Goal: Transaction & Acquisition: Book appointment/travel/reservation

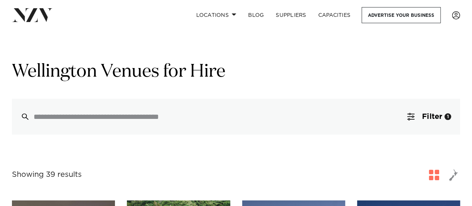
drag, startPoint x: 476, startPoint y: 14, endPoint x: 296, endPoint y: 142, distance: 220.7
click at [431, 115] on span "Filter" at bounding box center [432, 116] width 20 height 7
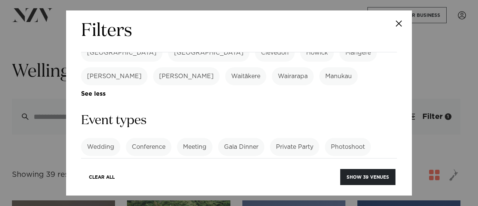
scroll to position [304, 0]
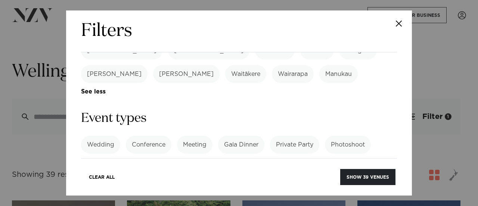
click at [241, 136] on label "Gala Dinner" at bounding box center [241, 145] width 46 height 18
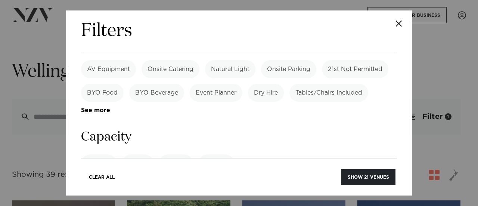
scroll to position [550, 0]
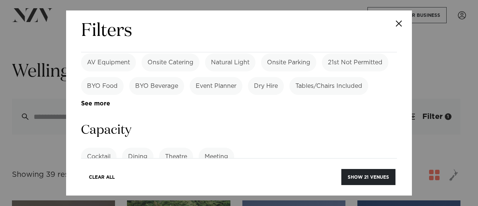
click at [130, 147] on label "Dining" at bounding box center [137, 156] width 31 height 18
click at [222, 174] on input "number" at bounding box center [239, 184] width 316 height 20
type input "*"
type input "***"
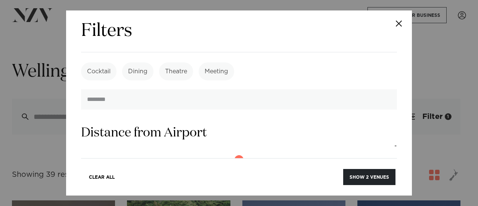
scroll to position [638, 0]
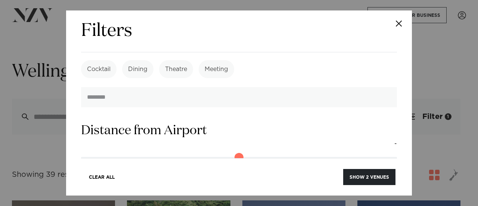
click at [362, 178] on button "Show 2 venues" at bounding box center [369, 177] width 52 height 16
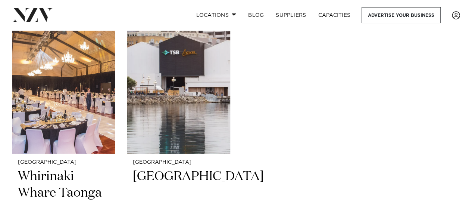
scroll to position [192, 0]
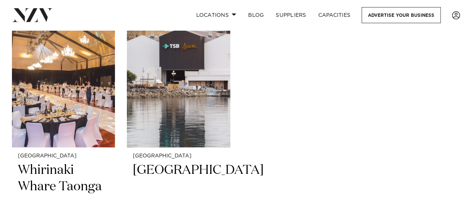
drag, startPoint x: 474, startPoint y: 25, endPoint x: 473, endPoint y: 61, distance: 35.8
click at [48, 168] on h2 "Whirinaki Whare Taonga" at bounding box center [63, 187] width 91 height 50
click at [173, 166] on h2 "[GEOGRAPHIC_DATA]" at bounding box center [178, 187] width 91 height 50
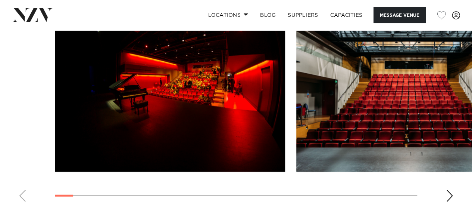
scroll to position [858, 0]
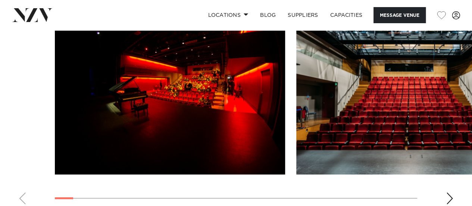
click at [449, 197] on div "Next slide" at bounding box center [449, 198] width 7 height 12
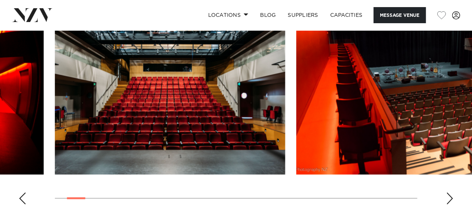
click at [449, 197] on div "Next slide" at bounding box center [449, 198] width 7 height 12
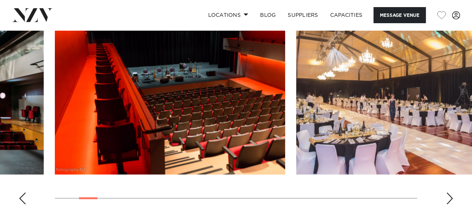
click at [449, 197] on div "Next slide" at bounding box center [449, 198] width 7 height 12
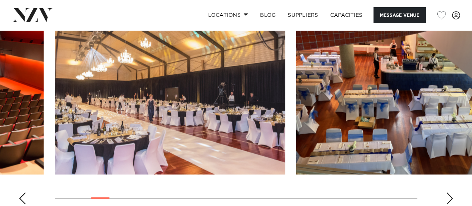
click at [449, 197] on div "Next slide" at bounding box center [449, 198] width 7 height 12
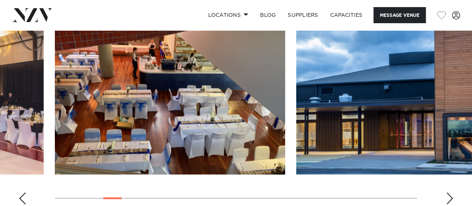
click at [449, 197] on div "Next slide" at bounding box center [449, 198] width 7 height 12
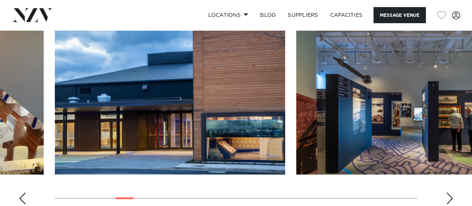
click at [449, 197] on div "Next slide" at bounding box center [449, 198] width 7 height 12
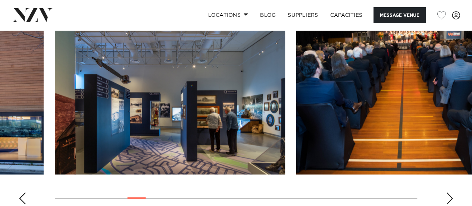
click at [449, 197] on div "Next slide" at bounding box center [449, 198] width 7 height 12
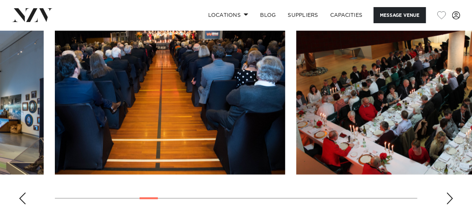
click at [449, 197] on div "Next slide" at bounding box center [449, 198] width 7 height 12
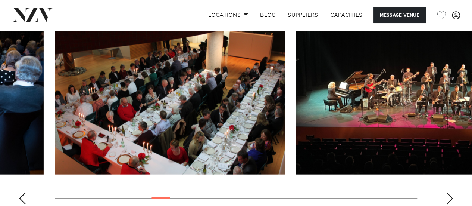
click at [449, 197] on div "Next slide" at bounding box center [449, 198] width 7 height 12
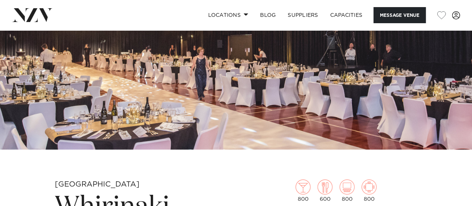
scroll to position [94, 0]
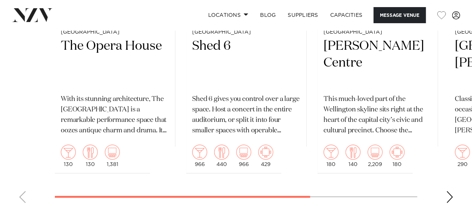
scroll to position [1161, 0]
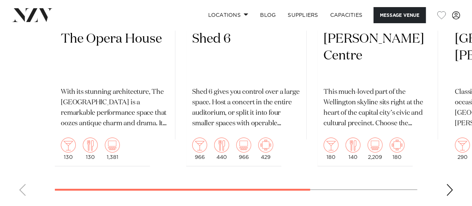
click at [452, 184] on div "Next slide" at bounding box center [449, 190] width 7 height 12
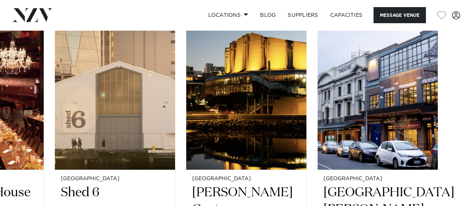
scroll to position [1006, 0]
